Goal: Check status: Check status

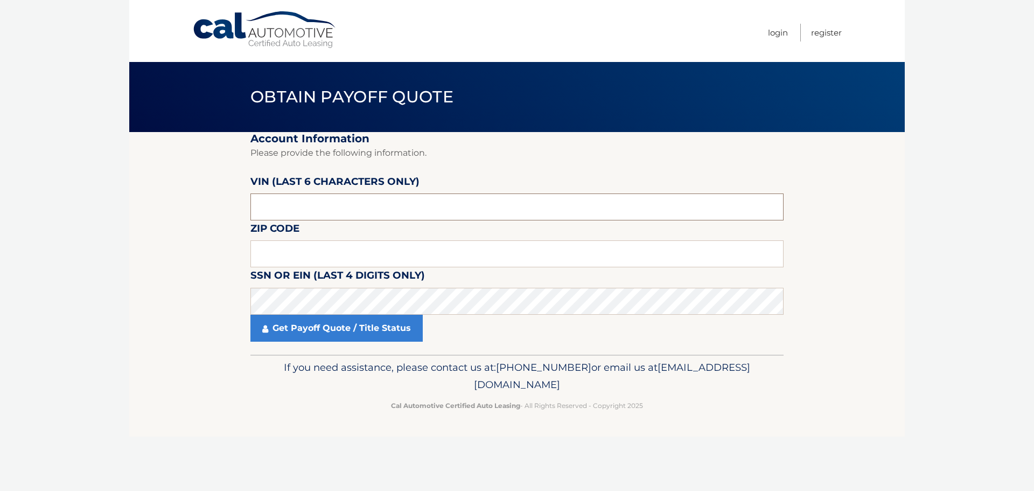
click at [297, 203] on input "text" at bounding box center [516, 206] width 533 height 27
click at [278, 203] on input "text" at bounding box center [516, 206] width 533 height 27
type input "941642"
click at [301, 246] on input "text" at bounding box center [516, 253] width 533 height 27
click at [276, 242] on input "text" at bounding box center [516, 253] width 533 height 27
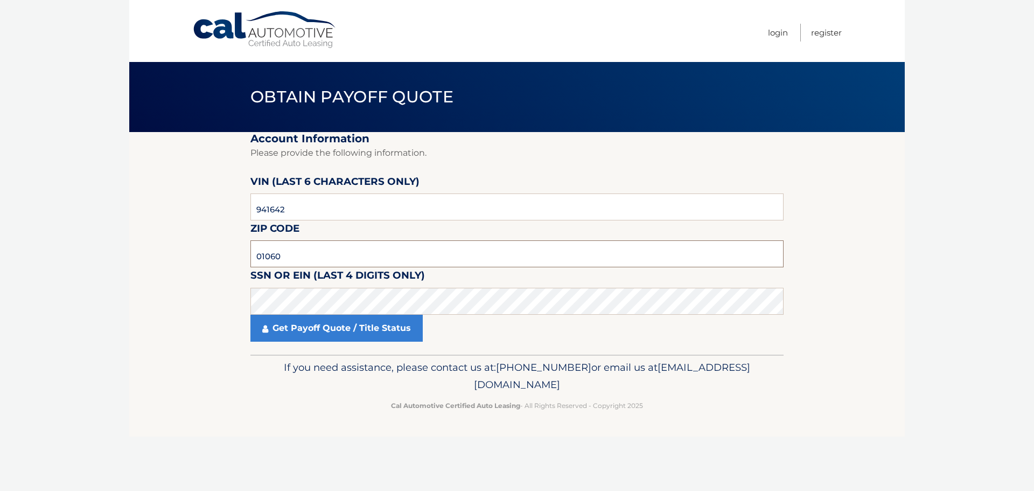
type input "01060"
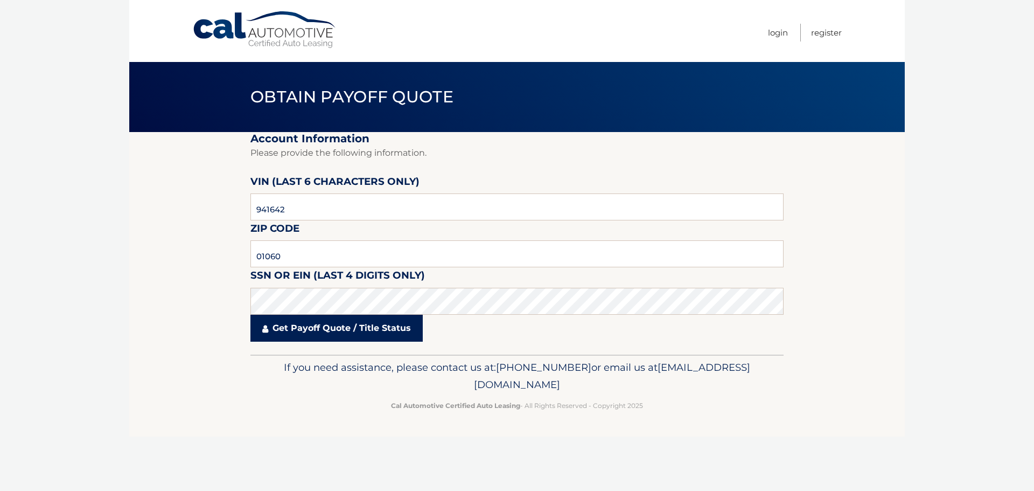
click at [297, 331] on link "Get Payoff Quote / Title Status" at bounding box center [336, 328] width 172 height 27
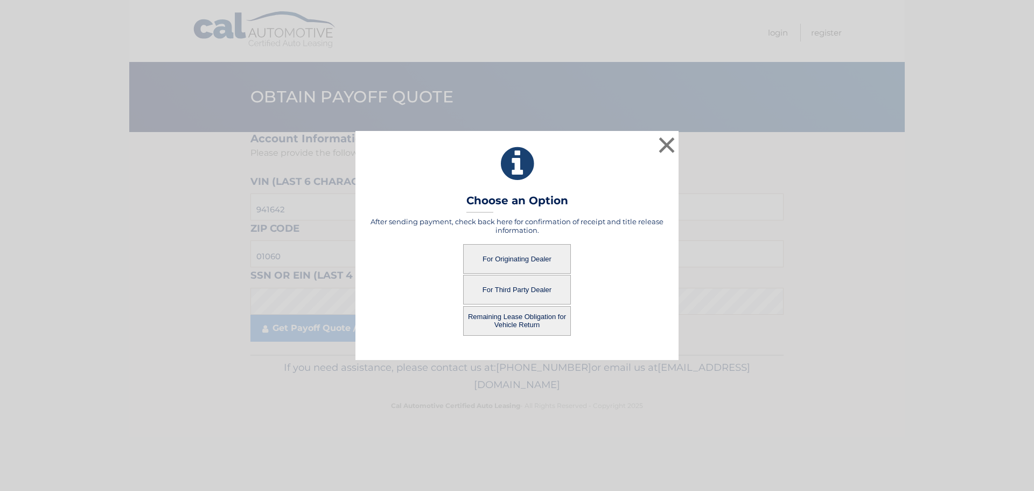
click at [481, 266] on button "For Originating Dealer" at bounding box center [517, 259] width 108 height 30
click at [511, 261] on button "For Originating Dealer" at bounding box center [517, 259] width 108 height 30
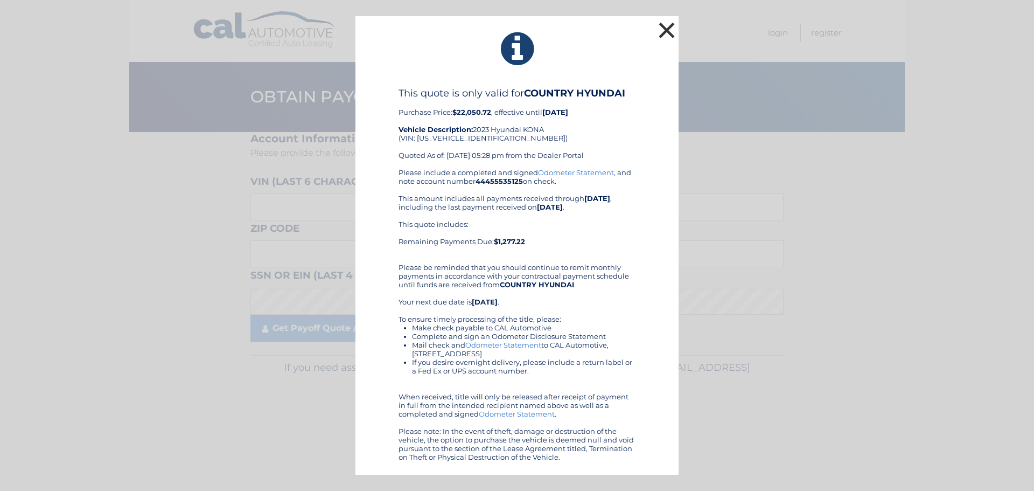
click at [668, 31] on button "×" at bounding box center [667, 30] width 22 height 22
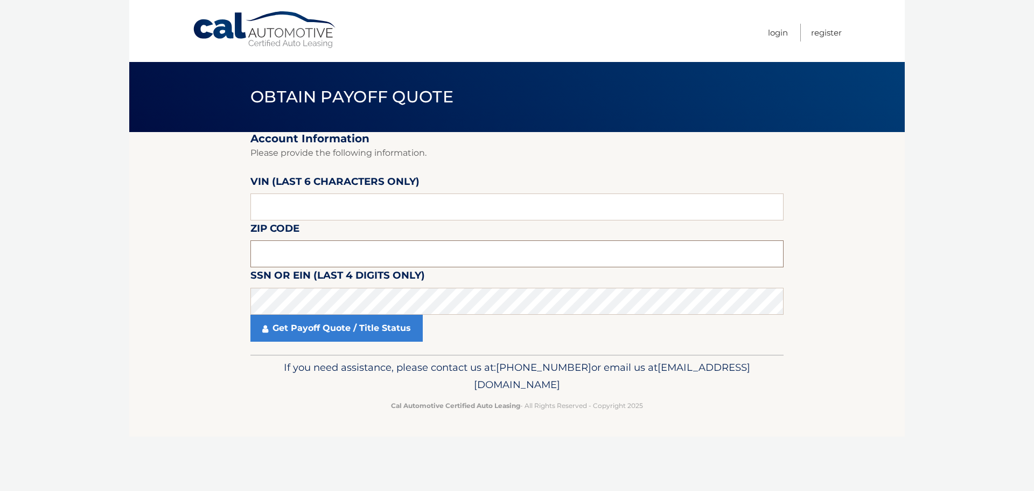
click at [301, 250] on input "text" at bounding box center [516, 253] width 533 height 27
type input "01060"
click at [309, 204] on input "text" at bounding box center [516, 206] width 533 height 27
click at [272, 202] on input "text" at bounding box center [516, 206] width 533 height 27
type input "941642"
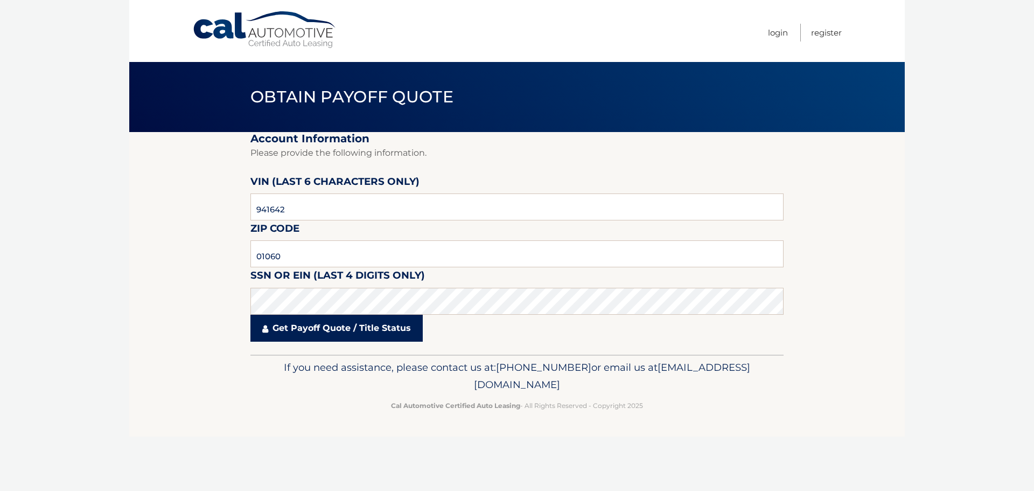
click at [353, 332] on link "Get Payoff Quote / Title Status" at bounding box center [336, 328] width 172 height 27
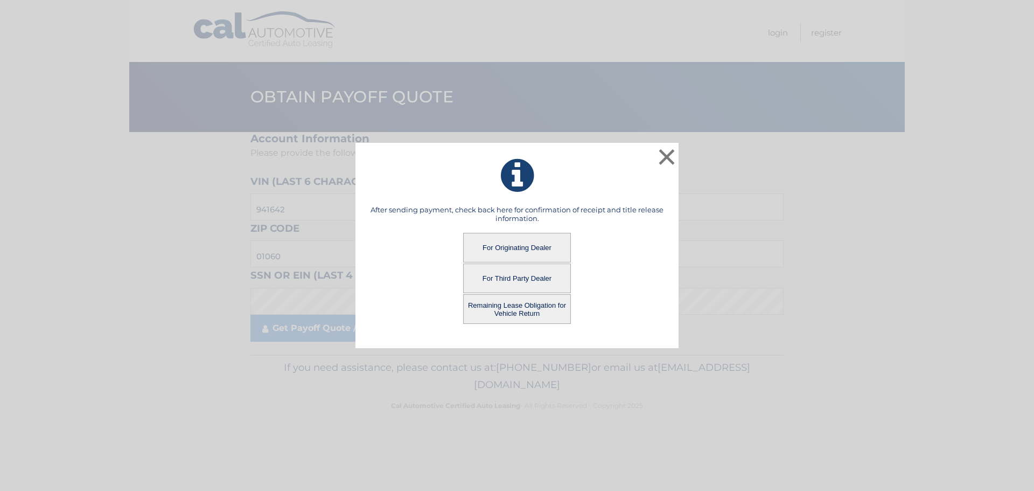
click at [514, 279] on button "For Third Party Dealer" at bounding box center [517, 278] width 108 height 30
click at [500, 278] on button "For Third Party Dealer" at bounding box center [517, 278] width 108 height 30
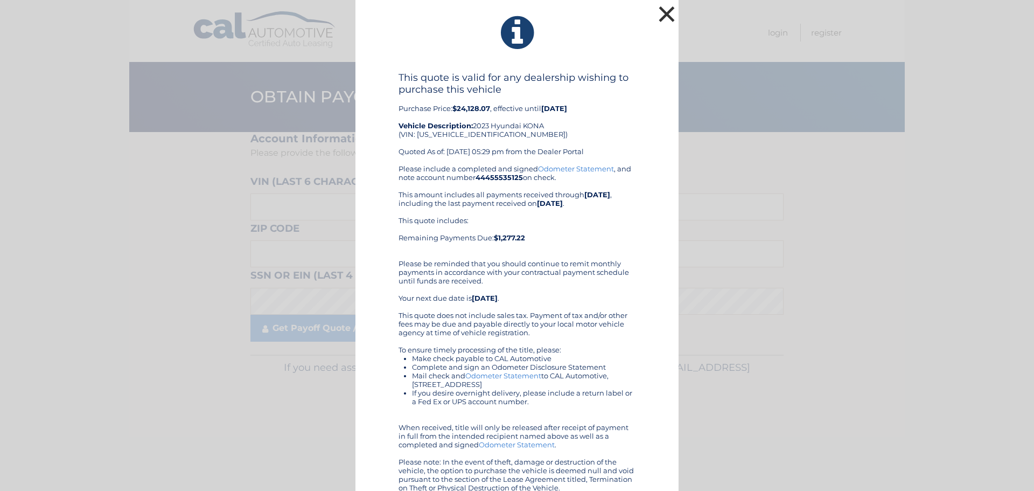
click at [663, 16] on button "×" at bounding box center [667, 14] width 22 height 22
